Goal: Check status: Check status

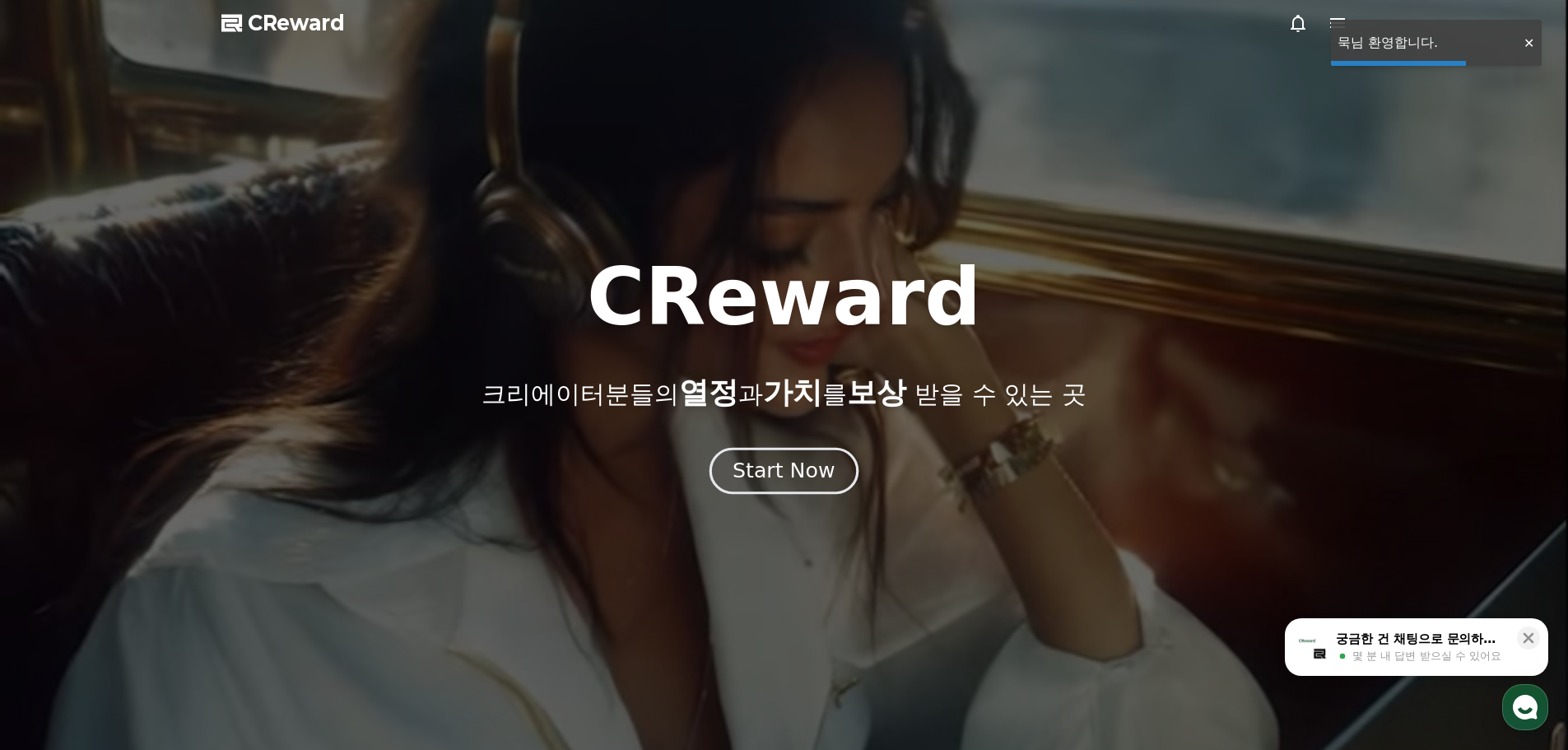
click at [764, 466] on div "Start Now" at bounding box center [784, 470] width 102 height 28
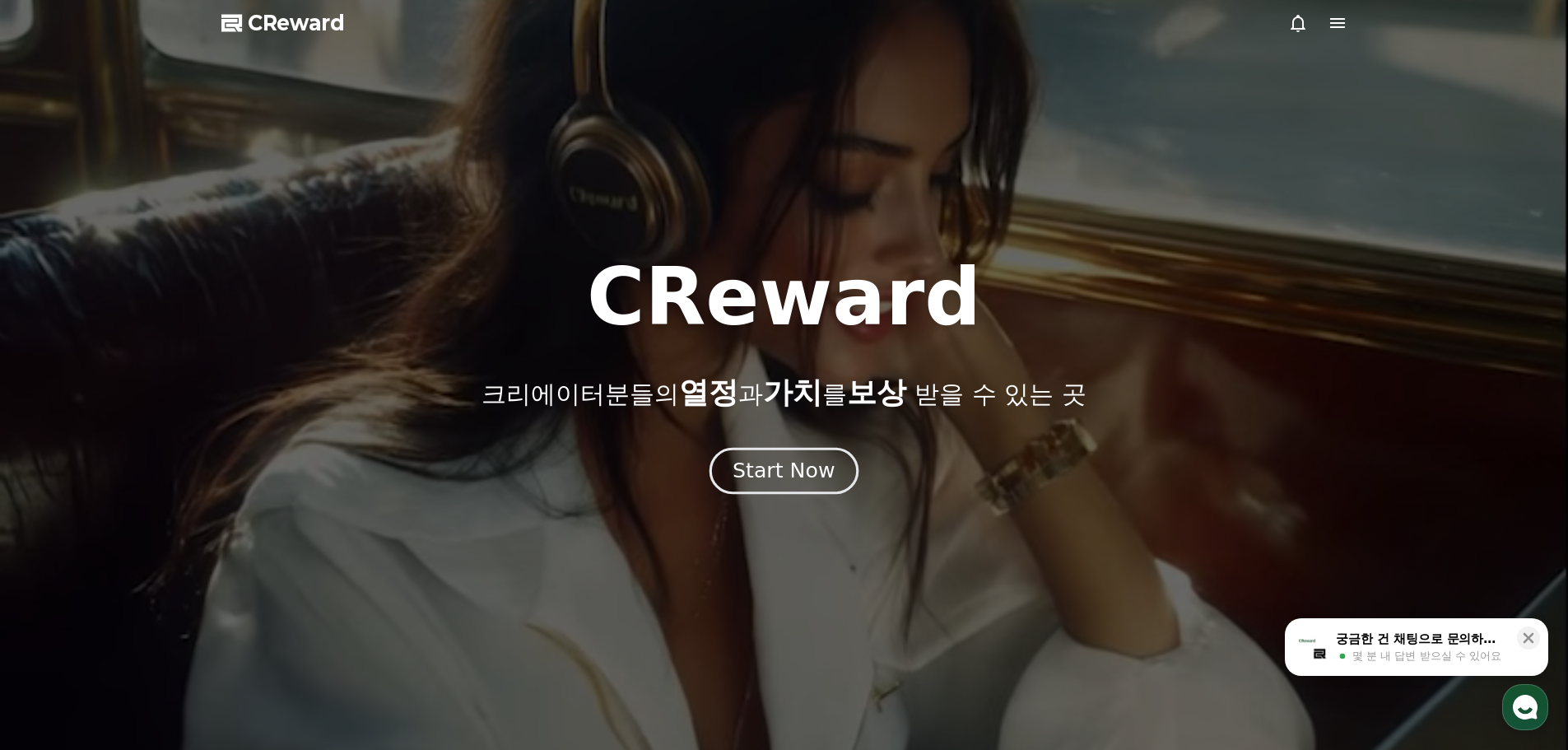
click at [770, 455] on button "Start Now" at bounding box center [784, 470] width 149 height 47
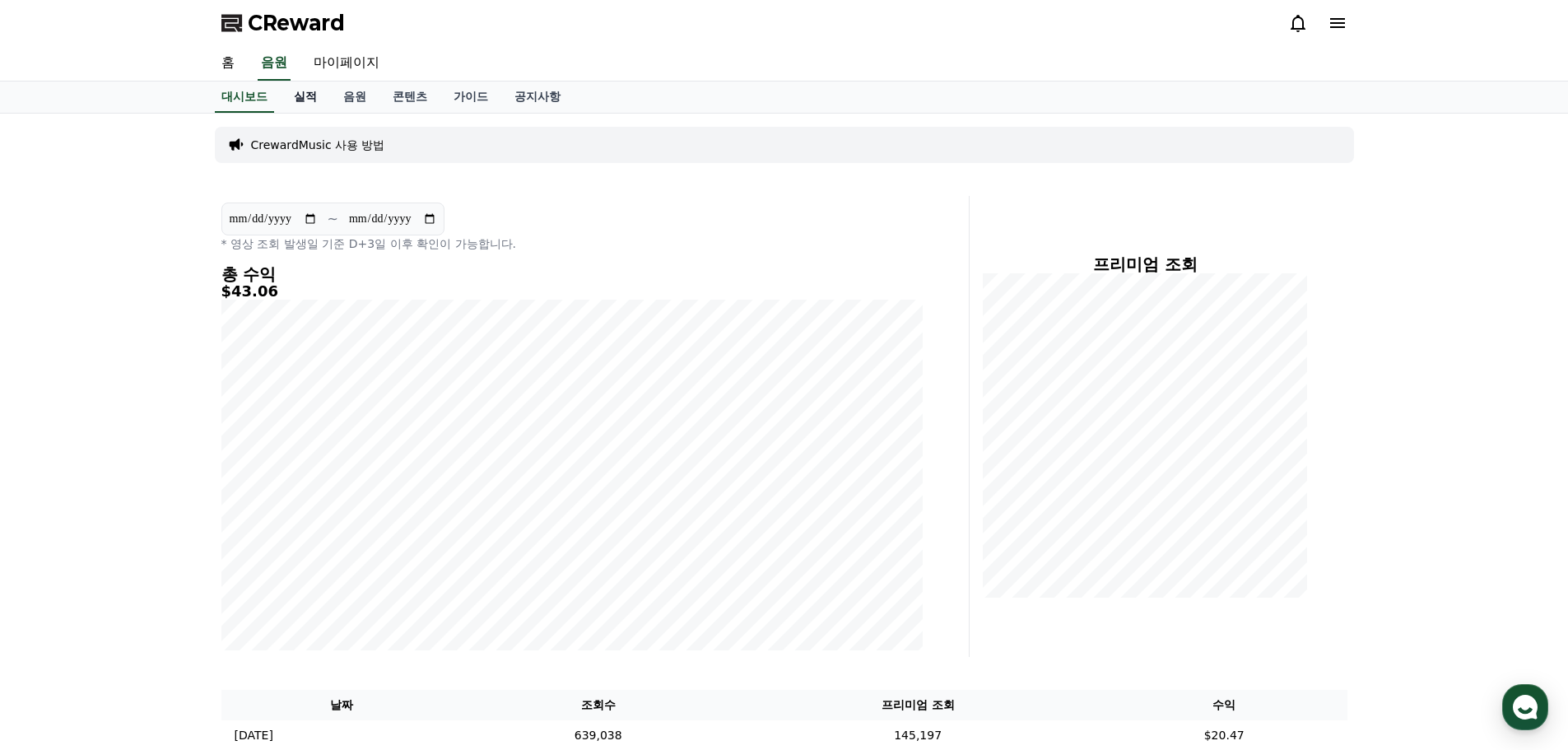
click at [304, 98] on link "실적" at bounding box center [305, 97] width 49 height 31
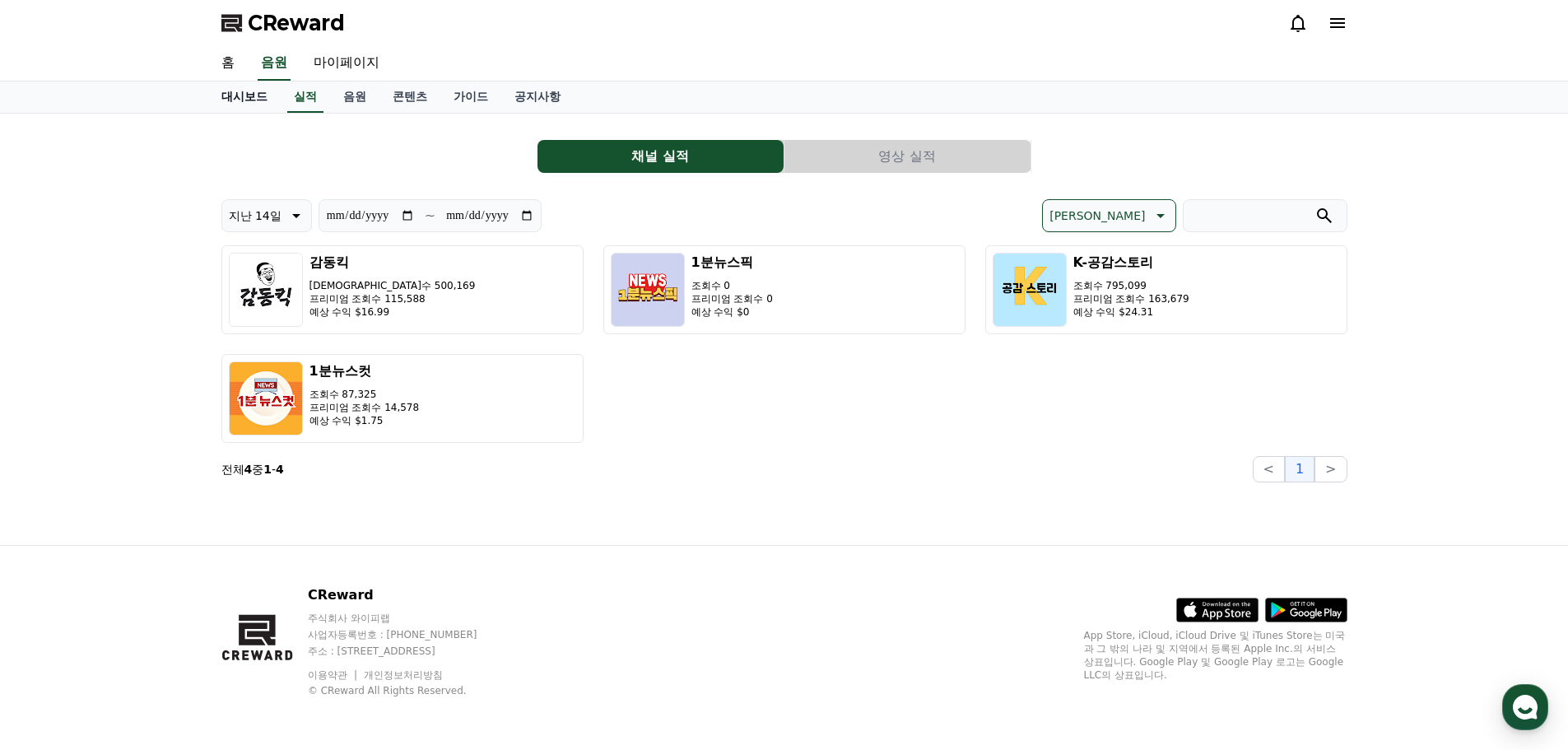
click at [271, 98] on link "대시보드" at bounding box center [244, 97] width 72 height 31
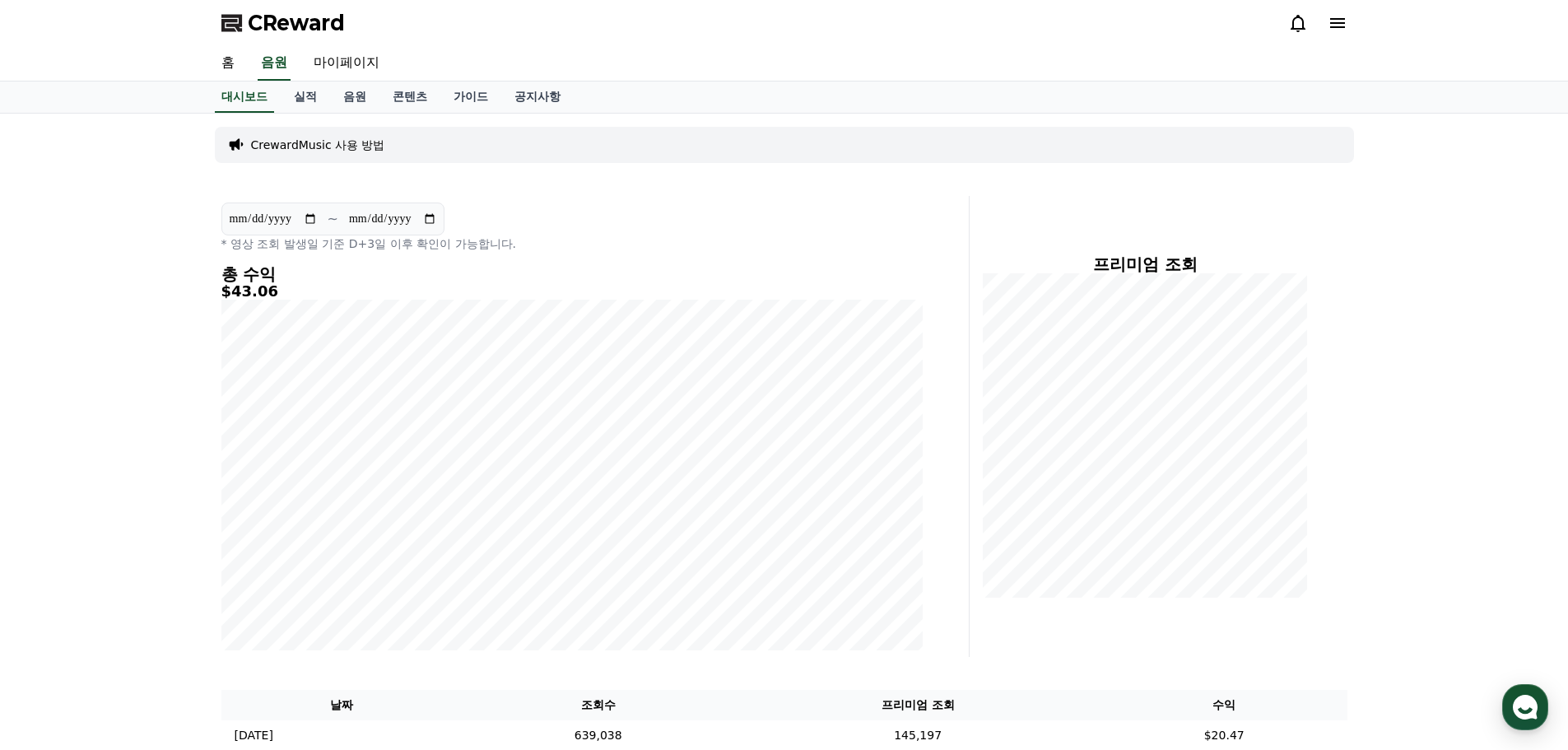
scroll to position [341, 0]
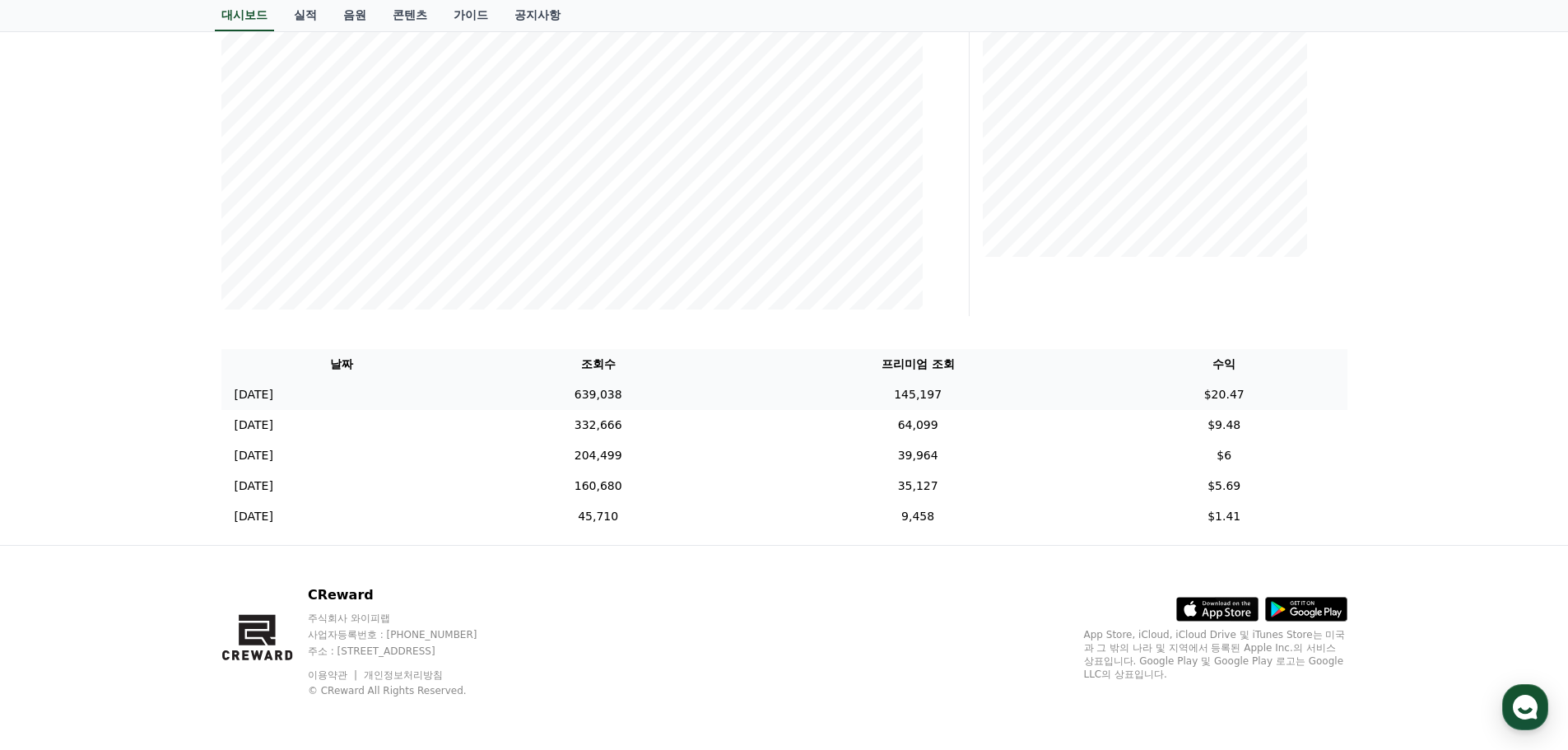
click at [971, 398] on td "145,197" at bounding box center [918, 395] width 367 height 30
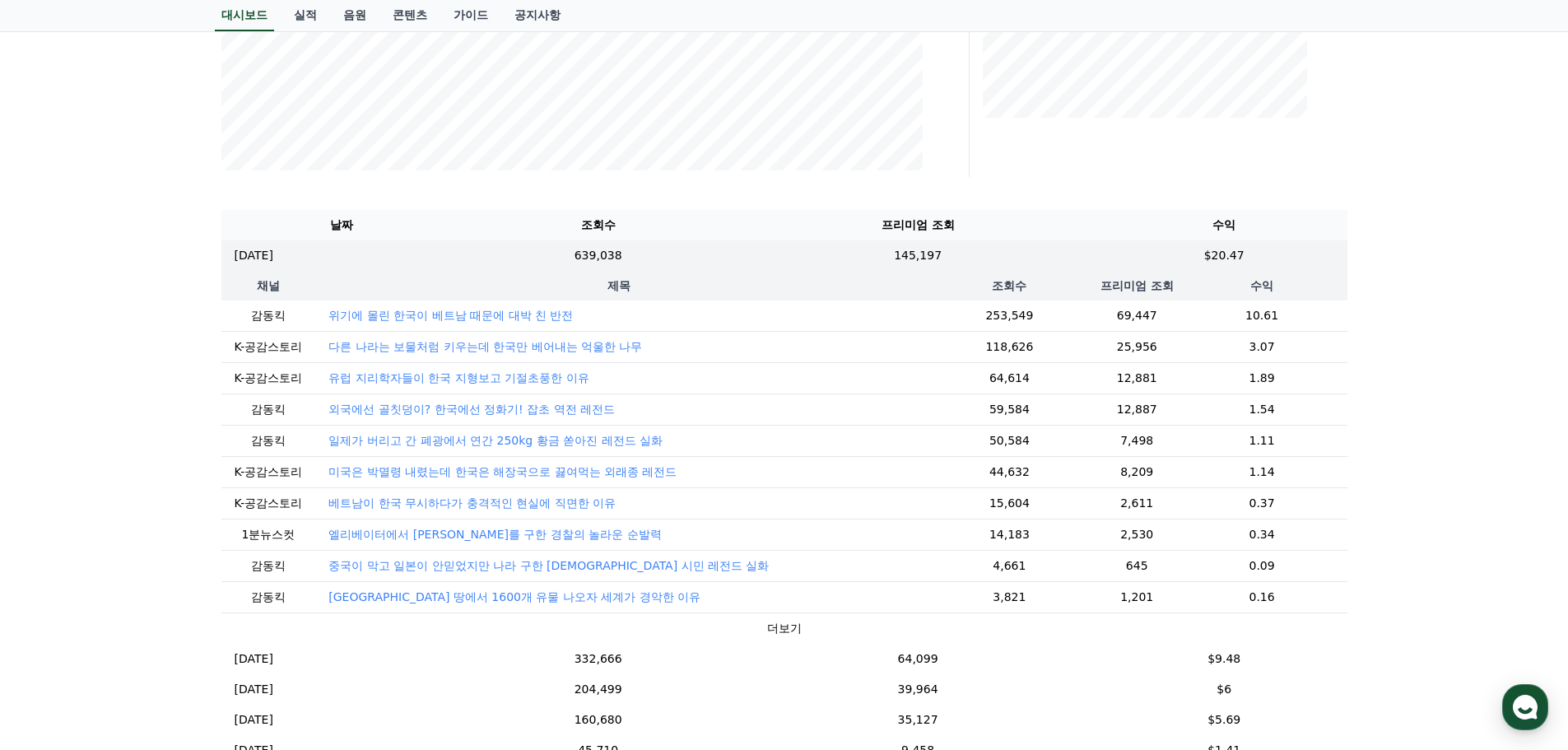
scroll to position [588, 0]
